Goal: Task Accomplishment & Management: Manage account settings

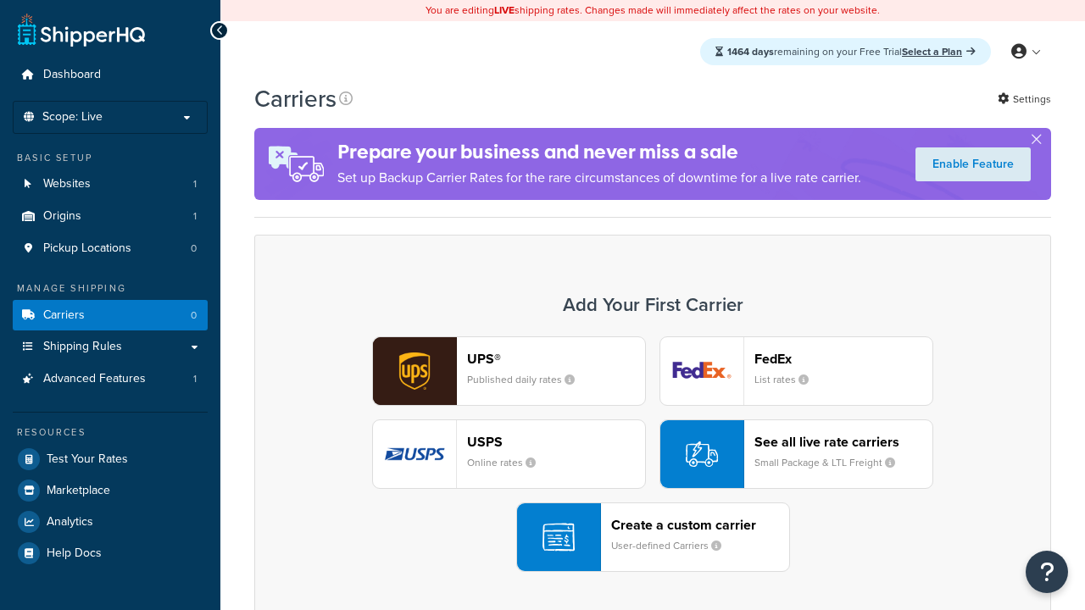
click at [653, 454] on div "UPS® Published daily rates FedEx List rates USPS Online rates See all live rate…" at bounding box center [652, 454] width 761 height 236
click at [843, 359] on header "FedEx" at bounding box center [843, 359] width 178 height 16
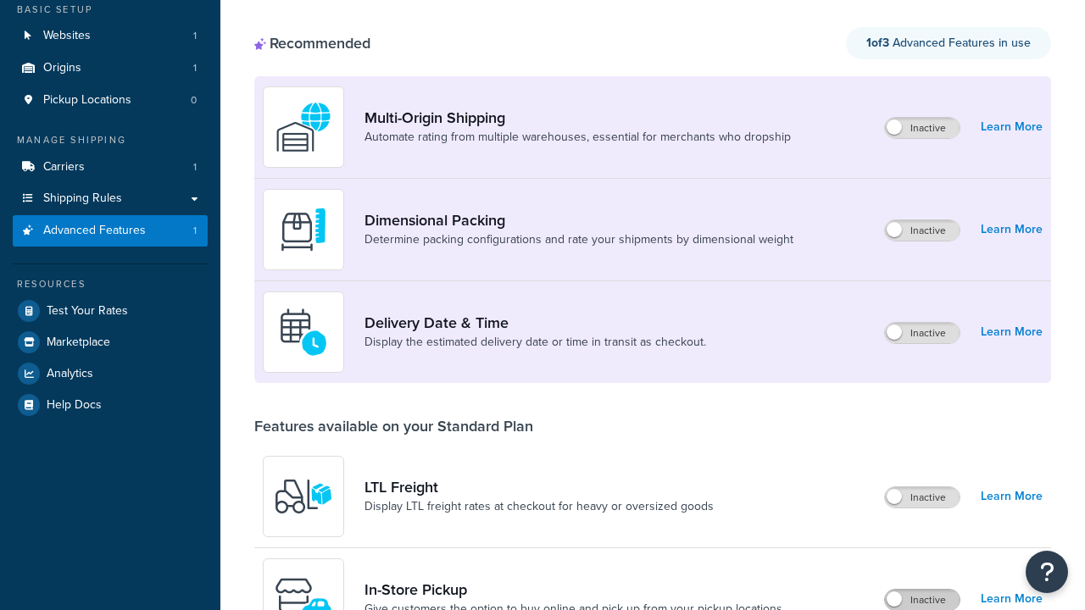
click at [922, 590] on label "Inactive" at bounding box center [922, 600] width 75 height 20
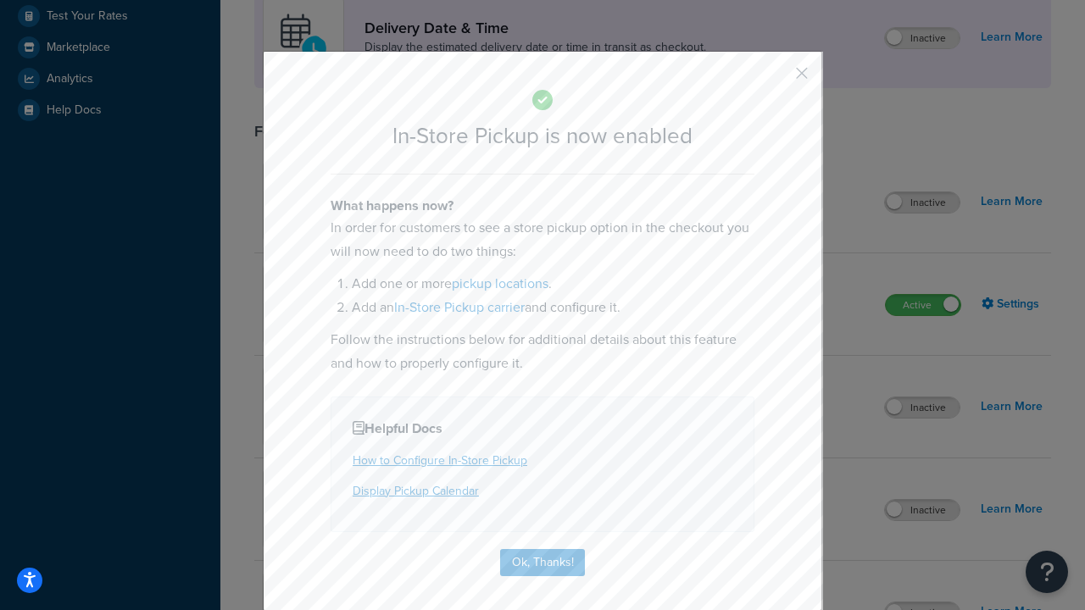
click at [776, 79] on button "button" at bounding box center [777, 79] width 4 height 4
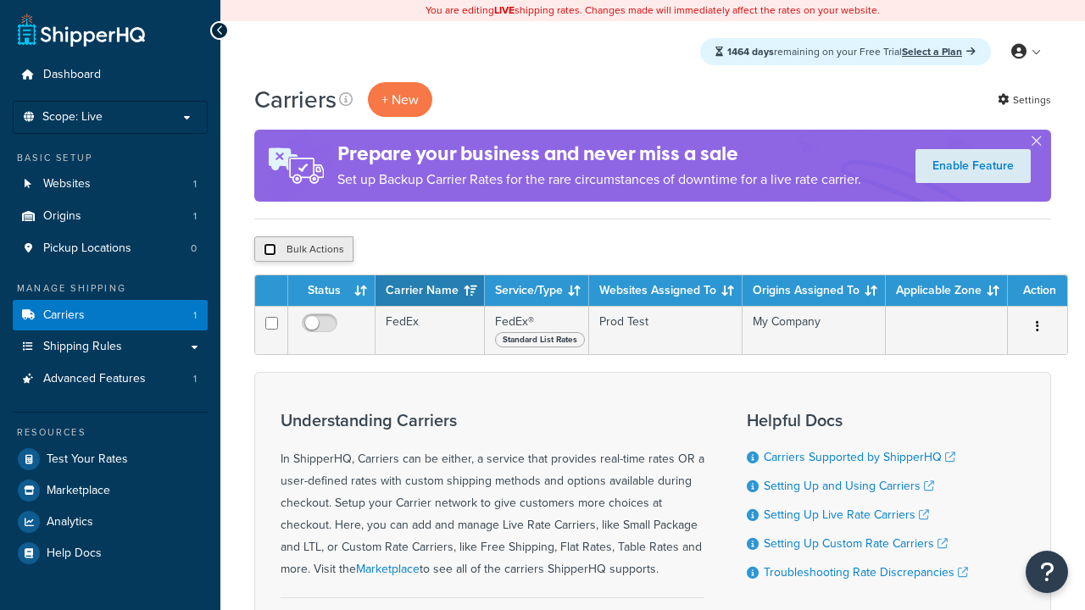
click at [270, 250] on input "checkbox" at bounding box center [270, 249] width 13 height 13
checkbox input "true"
click at [0, 0] on button "Delete" at bounding box center [0, 0] width 0 height 0
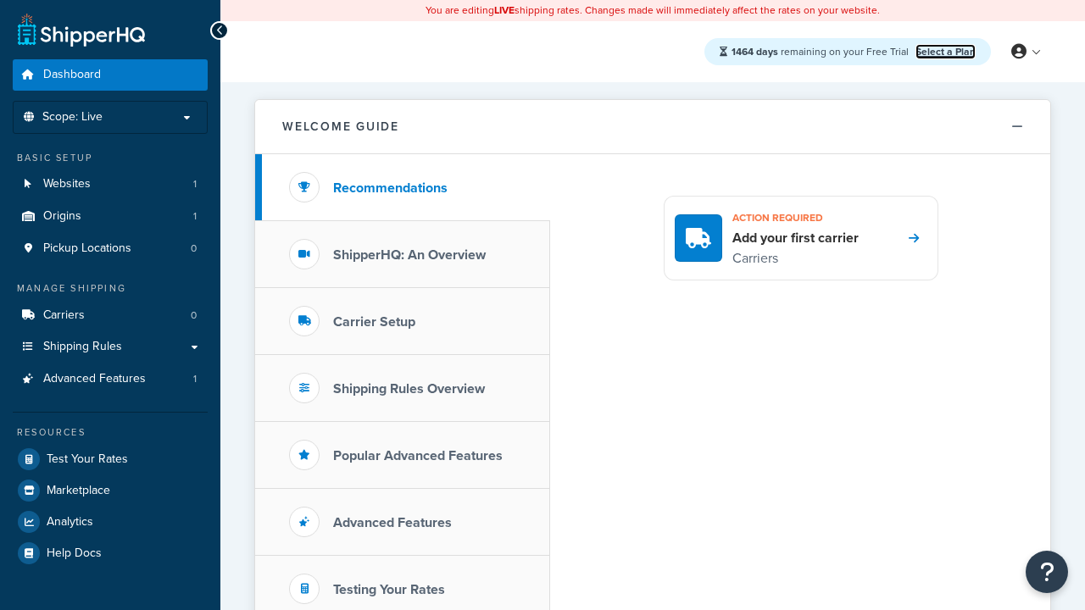
click at [945, 51] on link "Select a Plan" at bounding box center [945, 51] width 60 height 15
